Goal: Information Seeking & Learning: Learn about a topic

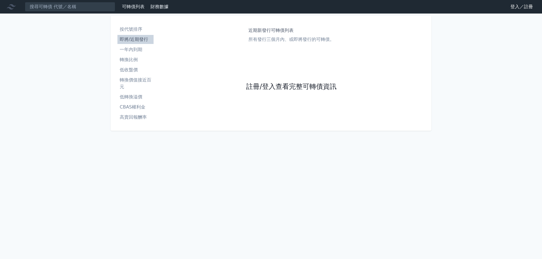
click at [305, 85] on link "註冊/登入查看完整可轉債資訊" at bounding box center [291, 86] width 90 height 9
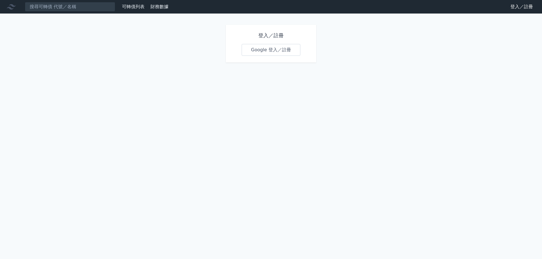
click at [282, 43] on div "登入／註冊 Google 登入／註冊" at bounding box center [271, 44] width 90 height 38
click at [280, 47] on link "Google 登入／註冊" at bounding box center [271, 50] width 59 height 12
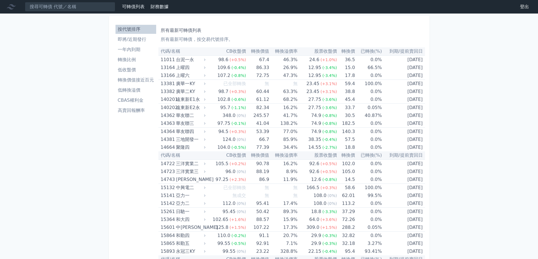
click at [132, 110] on li "高賣回報酬率" at bounding box center [135, 110] width 41 height 7
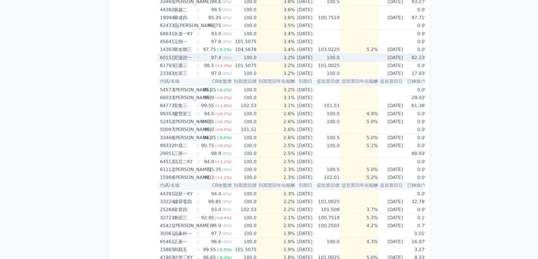
scroll to position [139, 0]
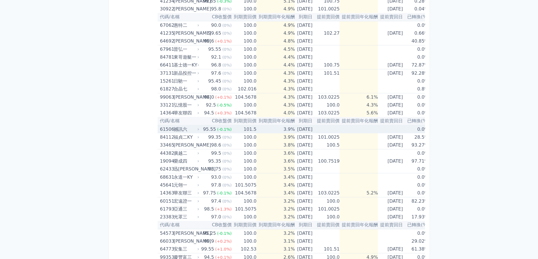
click at [195, 130] on div "撼訊六" at bounding box center [186, 130] width 25 height 8
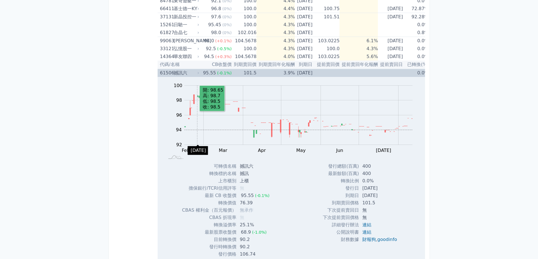
scroll to position [223, 0]
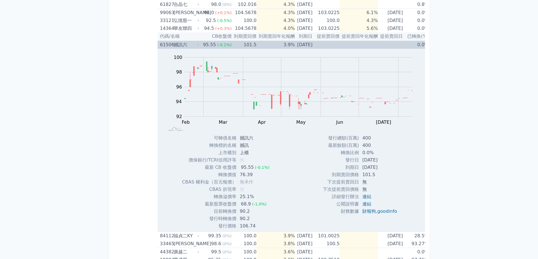
click at [197, 45] on icon at bounding box center [198, 44] width 3 height 3
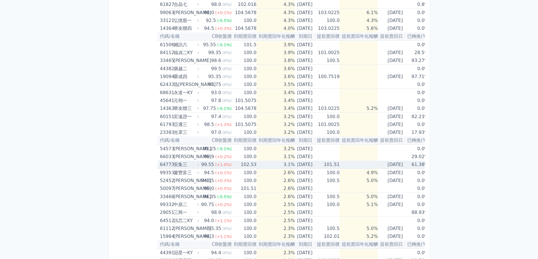
click at [190, 165] on div "安集三" at bounding box center [186, 165] width 25 height 8
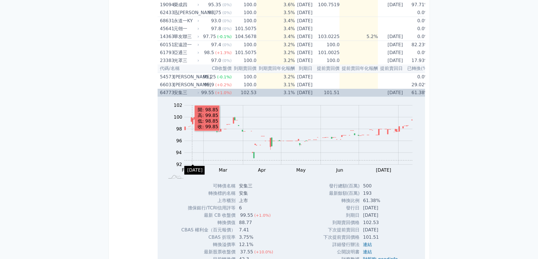
scroll to position [308, 0]
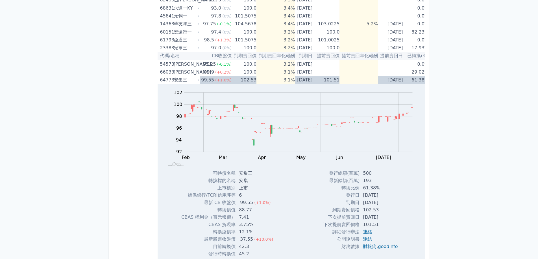
drag, startPoint x: 119, startPoint y: 0, endPoint x: 481, endPoint y: 156, distance: 394.2
click at [481, 156] on div "可轉債列表 財務數據 可轉債列表 財務數據 登出 登出 按代號排序 即將/近期發行 一年內到期 轉換比例 低收盤價 轉換價值接近百元 低轉換溢價" at bounding box center [269, 124] width 538 height 865
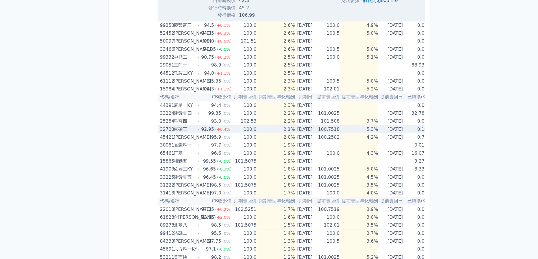
click at [194, 131] on div "東碩三" at bounding box center [186, 130] width 25 height 8
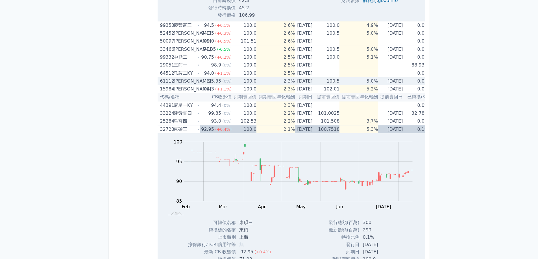
click at [198, 83] on div "61112 大宇資二" at bounding box center [180, 81] width 40 height 8
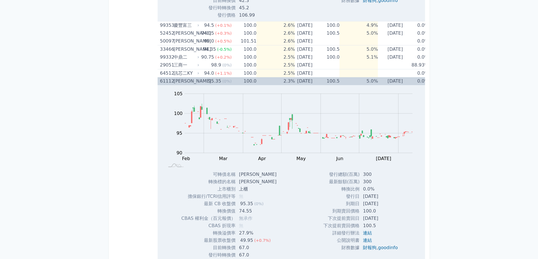
click at [198, 82] on icon at bounding box center [198, 81] width 3 height 3
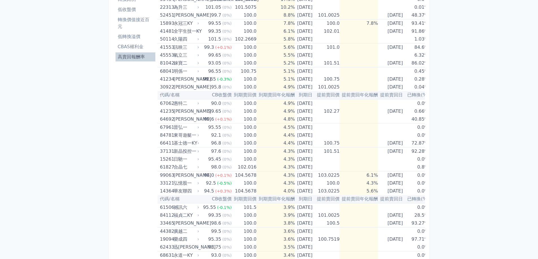
scroll to position [0, 0]
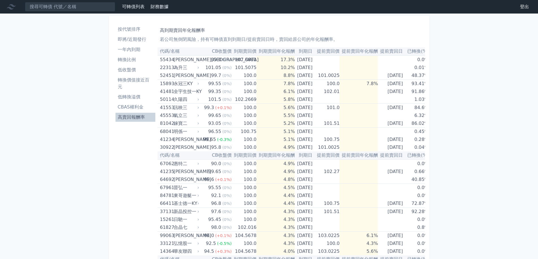
click at [138, 84] on li "轉換價值接近百元" at bounding box center [135, 84] width 40 height 14
click at [139, 83] on li "轉換價值接近百元" at bounding box center [135, 84] width 40 height 14
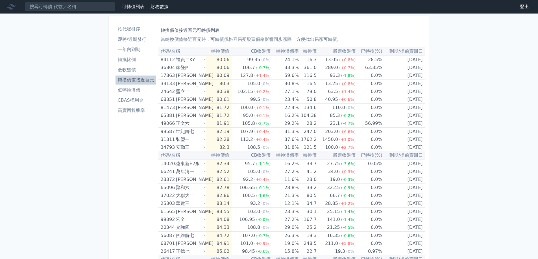
click at [141, 41] on li "即將/近期發行" at bounding box center [135, 39] width 41 height 7
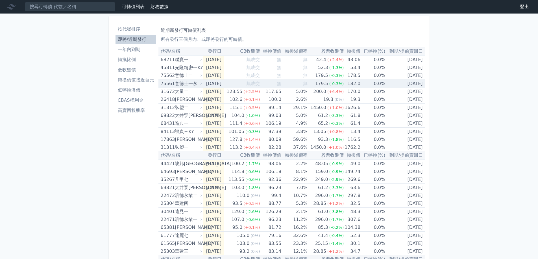
click at [201, 85] on icon at bounding box center [200, 83] width 3 height 3
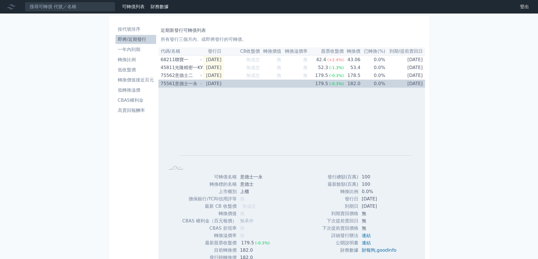
click at [200, 80] on div "75561 意德士一永" at bounding box center [182, 84] width 42 height 8
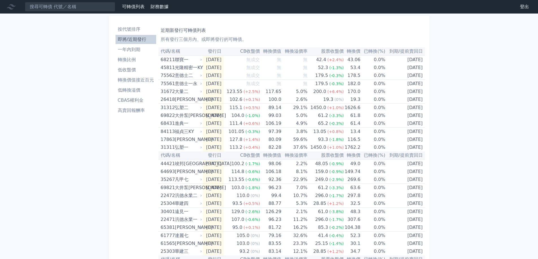
click at [138, 90] on li "低轉換溢價" at bounding box center [135, 90] width 41 height 7
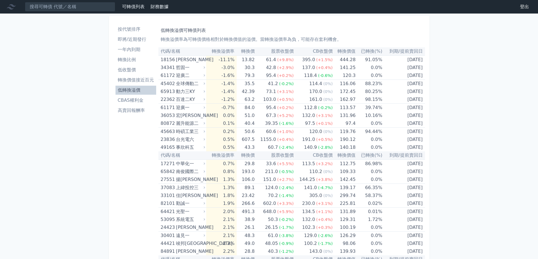
click at [136, 69] on li "低收盤價" at bounding box center [135, 70] width 41 height 7
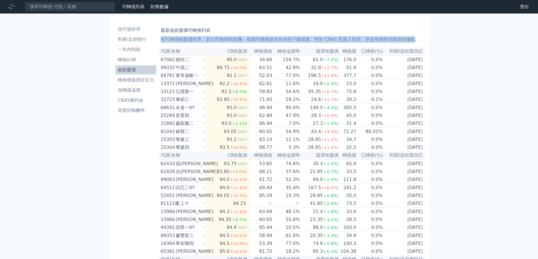
drag, startPoint x: 162, startPoint y: 38, endPoint x: 418, endPoint y: 40, distance: 256.1
click at [416, 40] on p "按可轉債收盤價排序。若公司無倒閉危機，低價可轉債提供良好的下檔保護。對於 CBAS 投資人而言，更是有槓桿倍數高的優點。" at bounding box center [292, 39] width 262 height 7
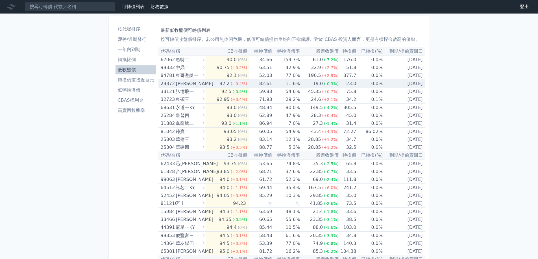
click at [206, 83] on icon at bounding box center [204, 84] width 4 height 4
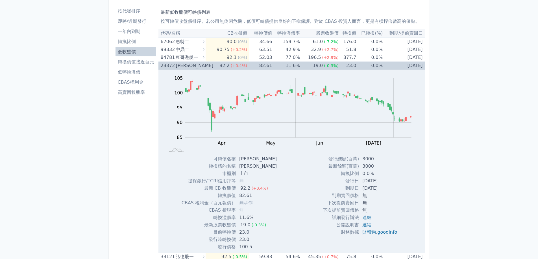
scroll to position [28, 0]
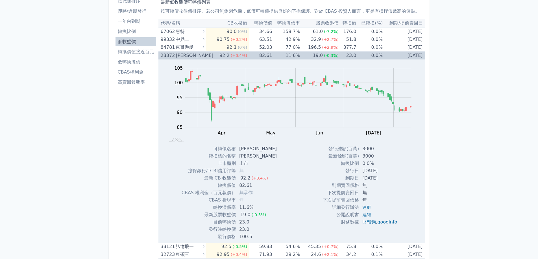
click at [204, 54] on icon at bounding box center [204, 56] width 4 height 4
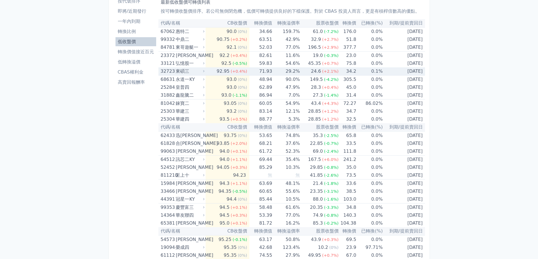
click at [206, 73] on icon at bounding box center [204, 71] width 4 height 4
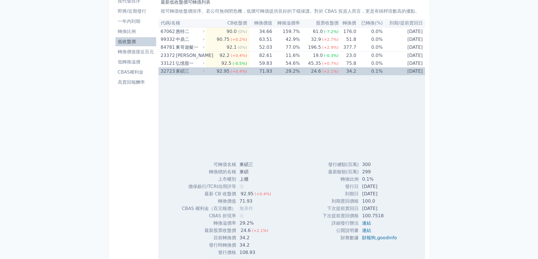
click at [204, 72] on icon at bounding box center [204, 71] width 4 height 4
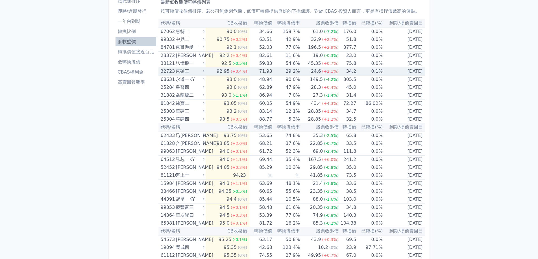
click at [206, 71] on icon at bounding box center [204, 71] width 4 height 4
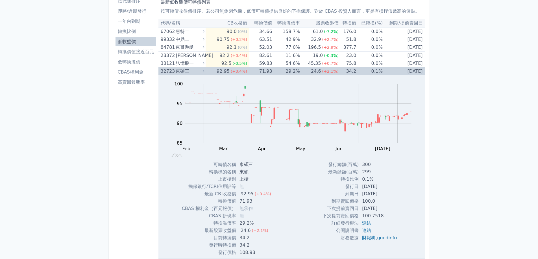
click at [206, 71] on icon at bounding box center [204, 71] width 4 height 4
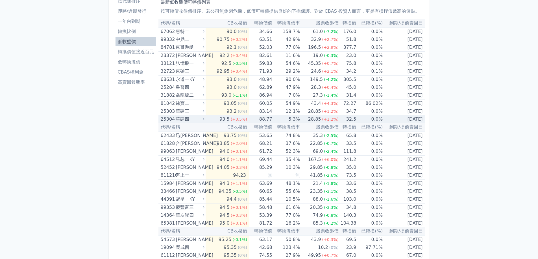
click at [206, 117] on icon at bounding box center [204, 119] width 4 height 4
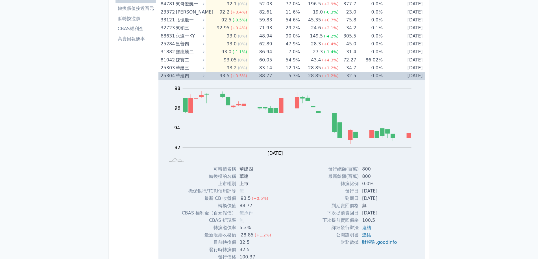
scroll to position [85, 0]
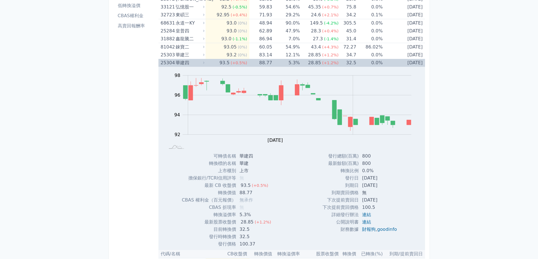
click at [203, 64] on div "華建四" at bounding box center [190, 63] width 28 height 8
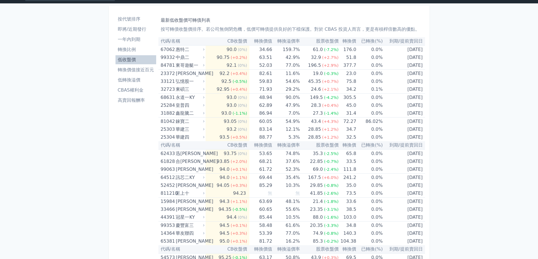
scroll to position [0, 0]
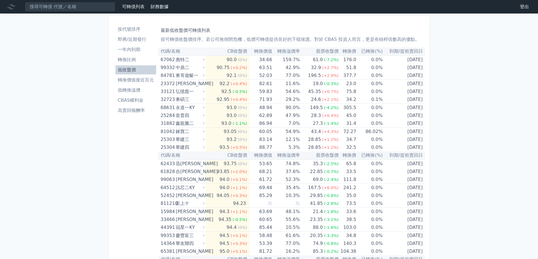
click at [137, 90] on li "低轉換溢價" at bounding box center [135, 90] width 41 height 7
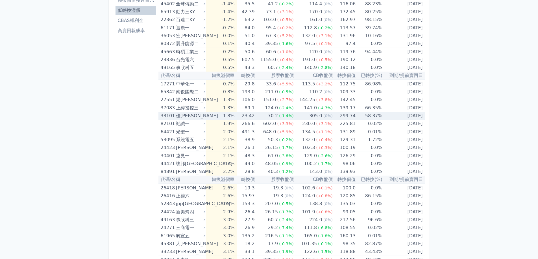
scroll to position [85, 0]
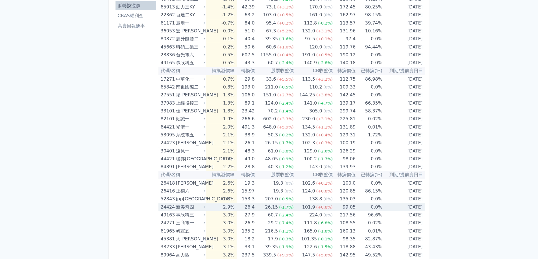
click at [203, 207] on div "新美齊四" at bounding box center [190, 208] width 28 height 8
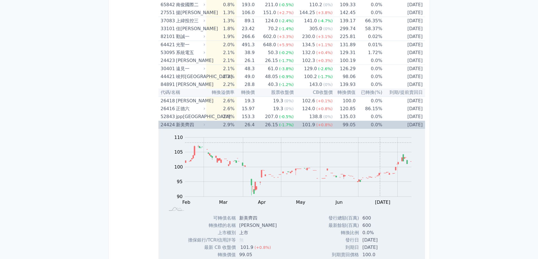
scroll to position [169, 0]
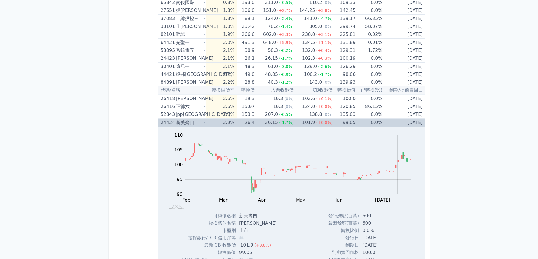
click at [204, 122] on icon at bounding box center [204, 123] width 4 height 4
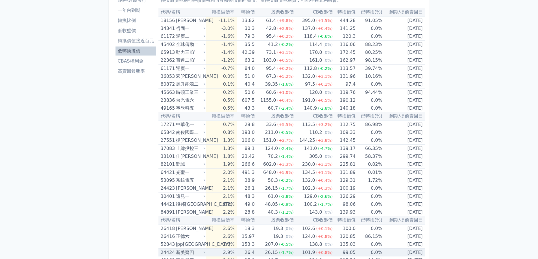
scroll to position [28, 0]
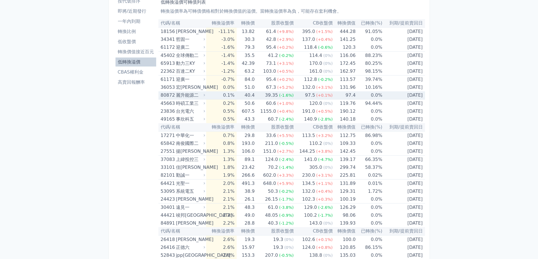
click at [205, 95] on icon at bounding box center [204, 95] width 1 height 2
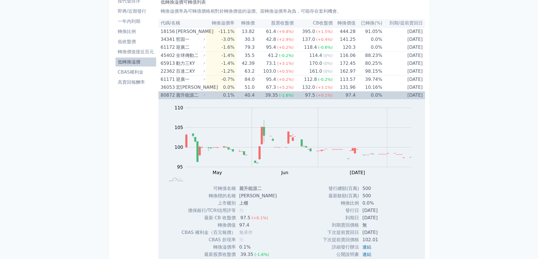
click at [205, 95] on icon at bounding box center [204, 95] width 1 height 2
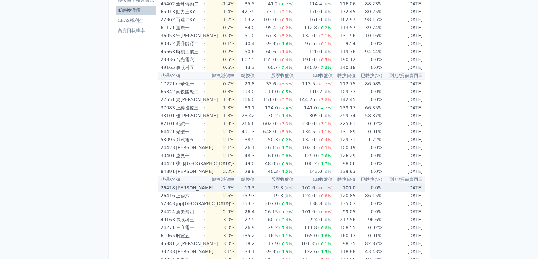
scroll to position [85, 0]
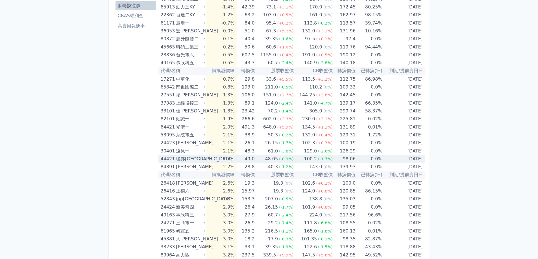
click at [206, 160] on icon at bounding box center [204, 159] width 4 height 4
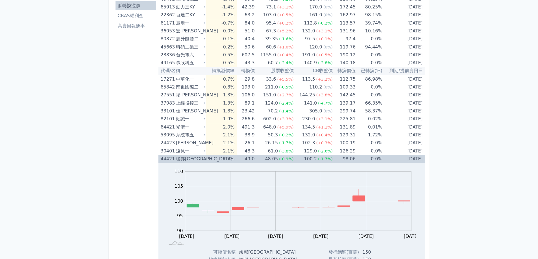
click at [205, 160] on icon at bounding box center [204, 159] width 4 height 4
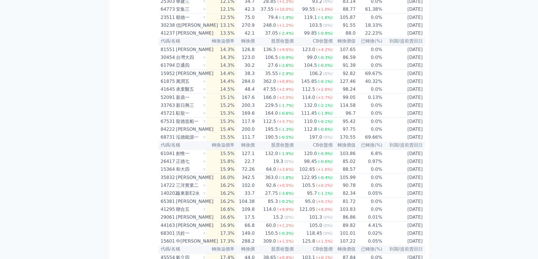
scroll to position [451, 0]
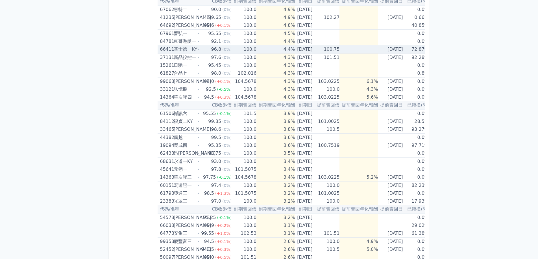
scroll to position [169, 0]
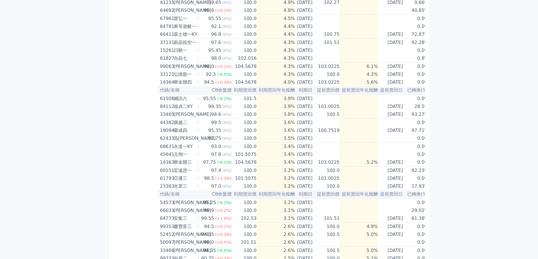
click at [465, 150] on div "可轉債列表 財務數據 可轉債列表 財務數據 登出 登出 按代號排序 即將/近期發行 一年內到期 轉換比例 低收盤價 轉換價值接近百元 低轉換溢價" at bounding box center [269, 172] width 538 height 682
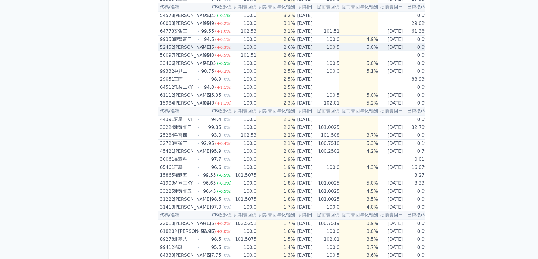
scroll to position [426, 0]
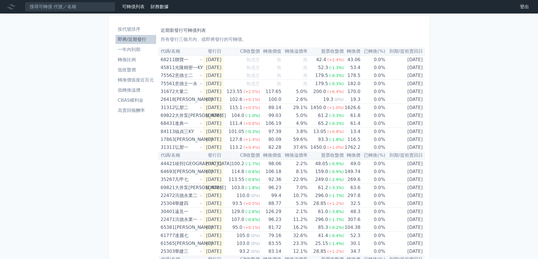
drag, startPoint x: 239, startPoint y: 0, endPoint x: 462, endPoint y: 85, distance: 239.2
click at [463, 85] on div "可轉債列表 財務數據 可轉債列表 財務數據 登出 登出 按代號排序 即將/近期發行 一年內到期 轉換比例 低收盤價 轉換價值接近百元 低轉換溢價" at bounding box center [269, 200] width 538 height 401
click at [138, 34] on link "按代號排序" at bounding box center [135, 29] width 41 height 9
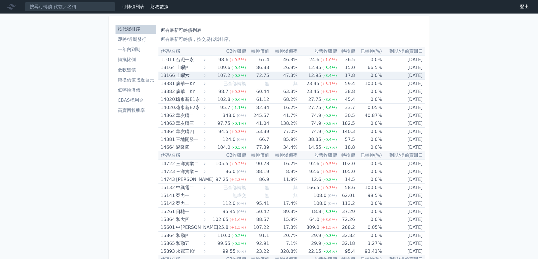
scroll to position [3128, 0]
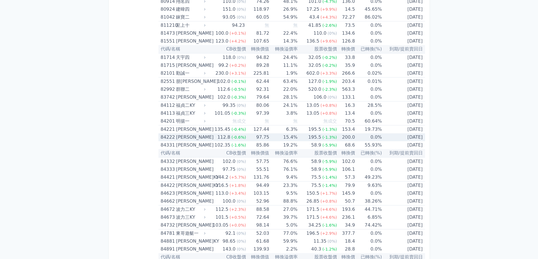
click at [207, 136] on icon at bounding box center [205, 138] width 4 height 4
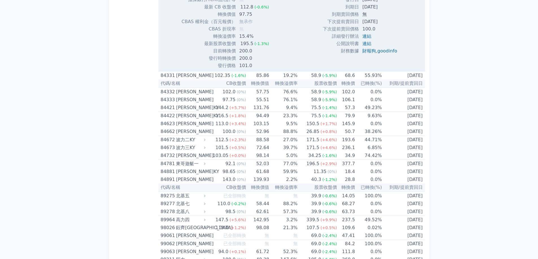
scroll to position [3382, 0]
click at [203, 116] on div "威宏二KY" at bounding box center [190, 115] width 28 height 8
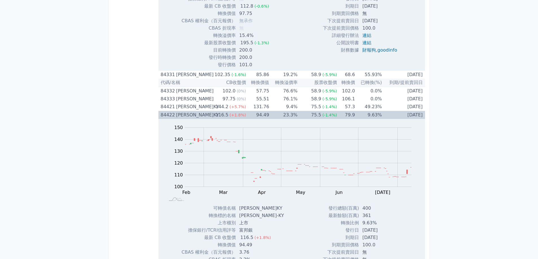
click at [203, 116] on div "威宏二KY" at bounding box center [190, 115] width 28 height 8
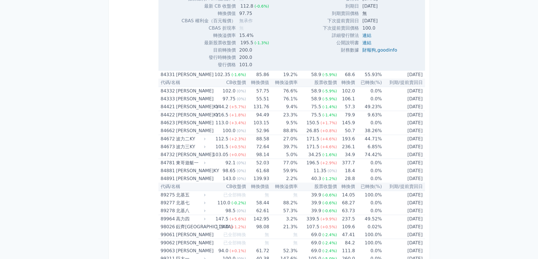
drag, startPoint x: 412, startPoint y: 70, endPoint x: 469, endPoint y: 55, distance: 58.8
drag, startPoint x: 315, startPoint y: 132, endPoint x: 485, endPoint y: 134, distance: 170.3
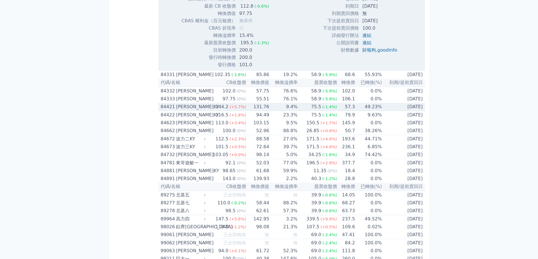
click at [204, 110] on div "威宏一KY" at bounding box center [190, 107] width 28 height 8
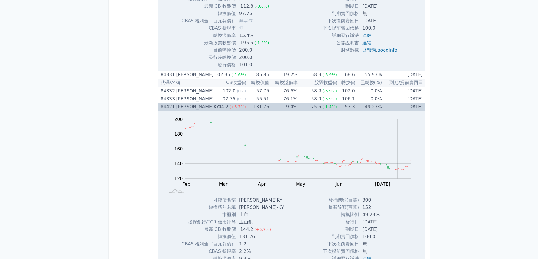
click at [206, 109] on div "84421 威宏一KY" at bounding box center [184, 107] width 46 height 8
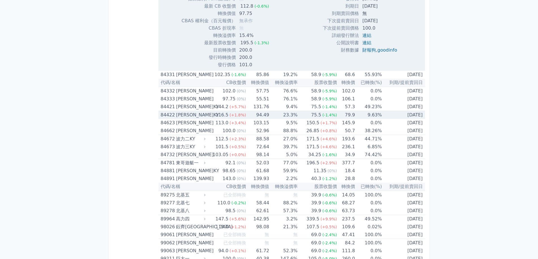
click at [204, 116] on icon at bounding box center [205, 115] width 4 height 4
